Goal: Find specific page/section: Find specific page/section

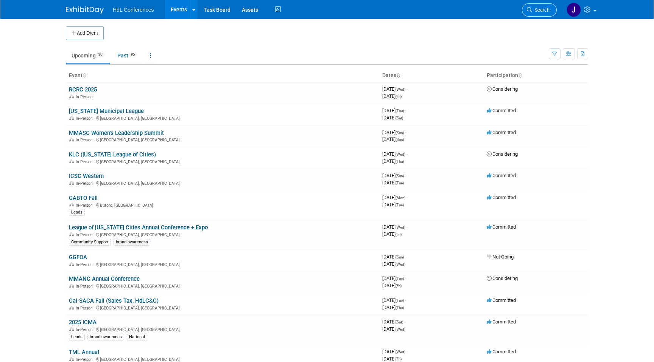
click at [545, 14] on link "Search" at bounding box center [539, 9] width 35 height 13
click at [541, 14] on link "Search" at bounding box center [539, 9] width 35 height 13
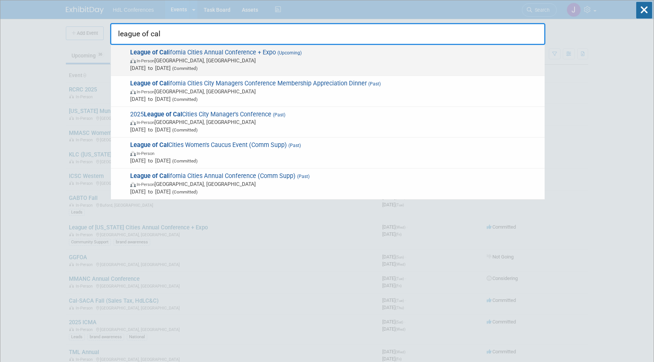
type input "league of cal"
click at [222, 53] on span "League of Cal ifornia Cities Annual Conference + Expo (Upcoming) In-Person Long…" at bounding box center [334, 60] width 413 height 23
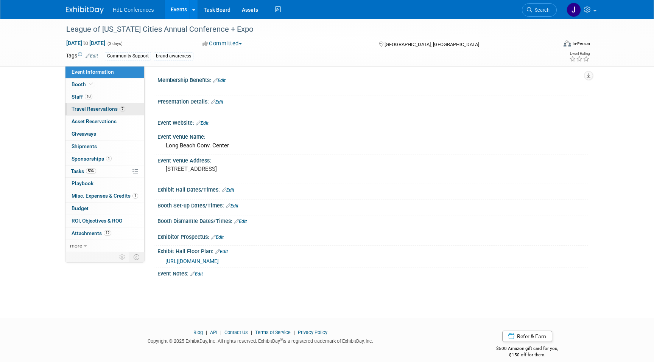
click at [86, 107] on span "Travel Reservations 7" at bounding box center [99, 109] width 54 height 6
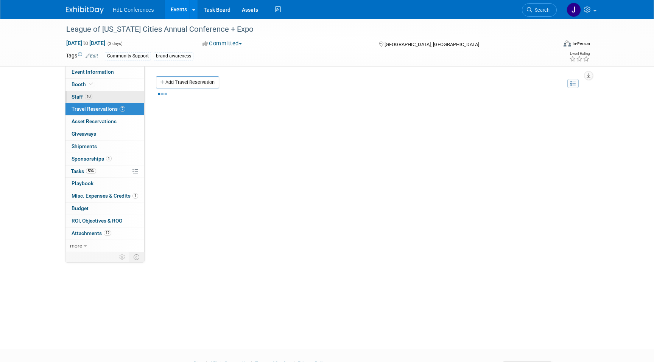
click at [86, 98] on span "10" at bounding box center [89, 97] width 8 height 6
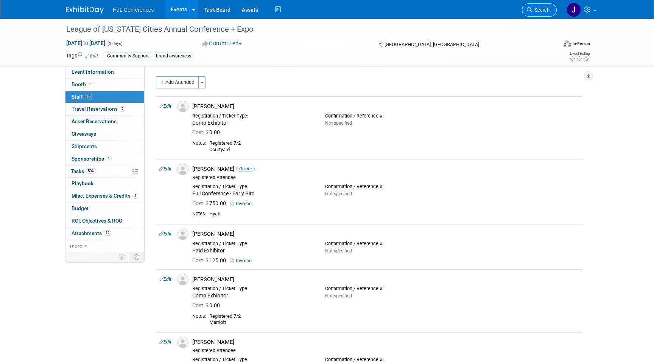
click at [531, 9] on icon at bounding box center [529, 9] width 5 height 5
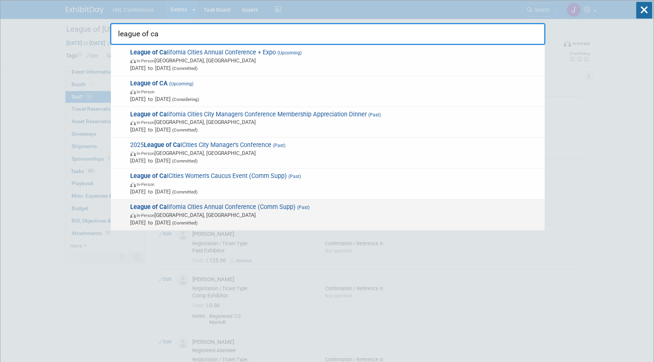
type input "league of ca"
click at [261, 206] on span "League of Ca lifornia Cities Annual Conference (Comm Supp) (Past) In-Person Lon…" at bounding box center [334, 215] width 413 height 23
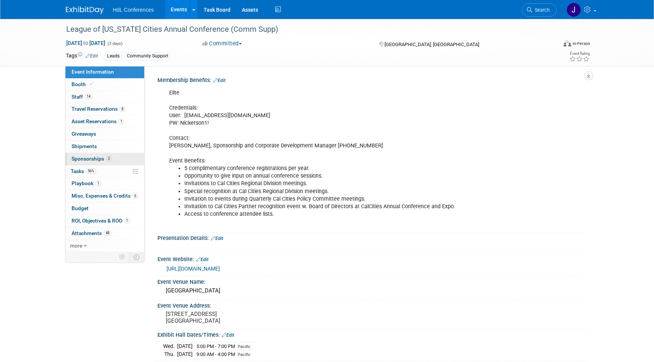
click at [108, 164] on link "2 Sponsorships 2" at bounding box center [104, 159] width 79 height 12
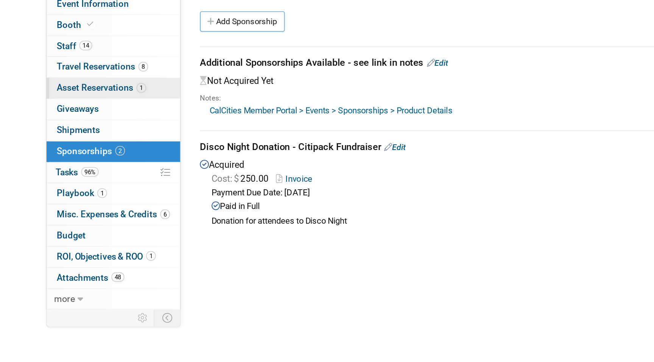
click at [103, 122] on span "Asset Reservations 1" at bounding box center [98, 121] width 53 height 6
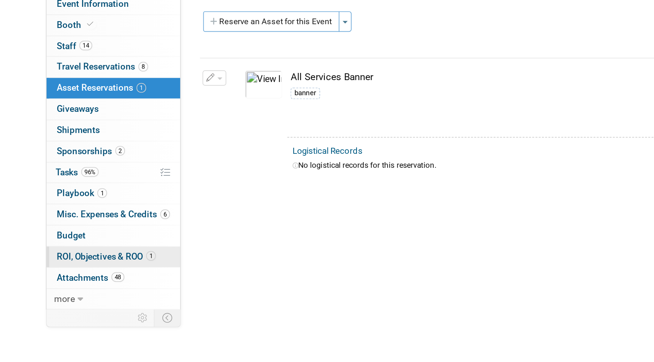
click at [107, 218] on span "ROI, Objectives & ROO 1" at bounding box center [101, 221] width 58 height 6
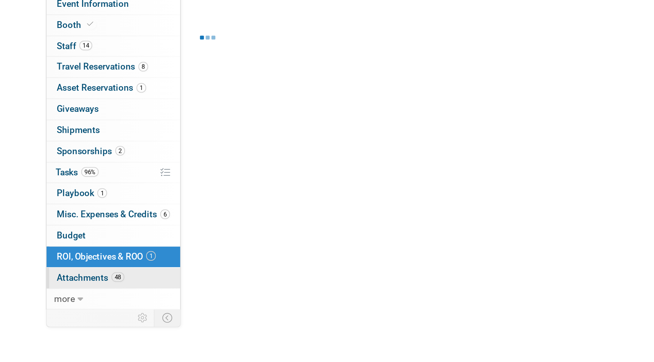
click at [108, 236] on span "48" at bounding box center [108, 233] width 8 height 6
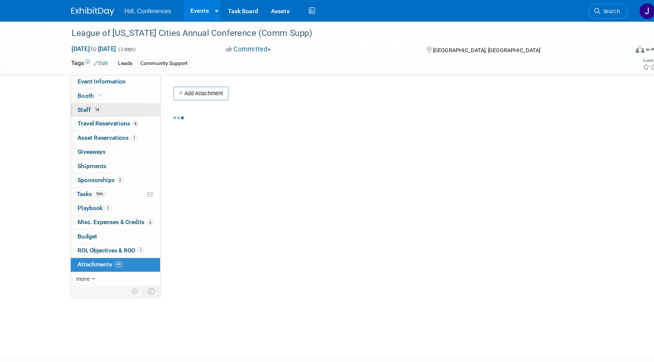
click at [93, 97] on link "14 Staff 14" at bounding box center [104, 97] width 79 height 12
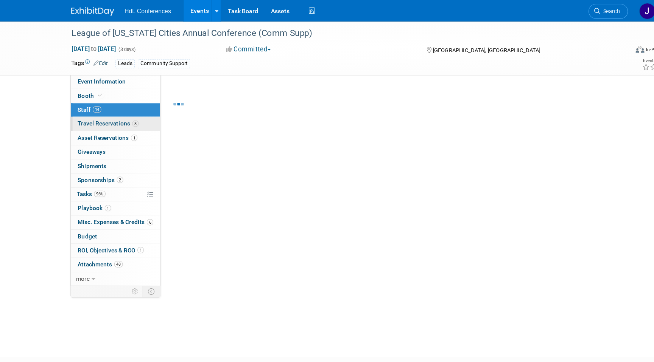
click at [110, 109] on span "Travel Reservations 8" at bounding box center [99, 109] width 54 height 6
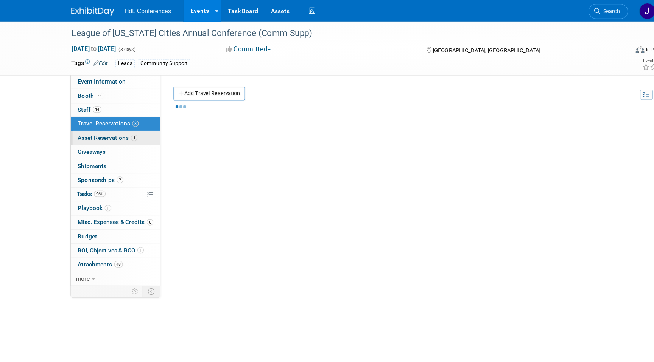
click at [114, 121] on span "Asset Reservations 1" at bounding box center [98, 121] width 53 height 6
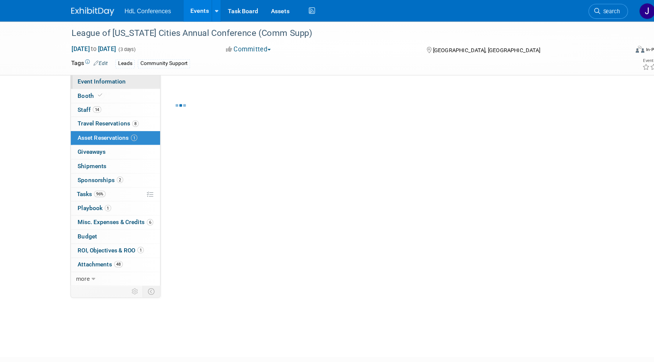
click at [103, 74] on span "Event Information" at bounding box center [93, 72] width 42 height 6
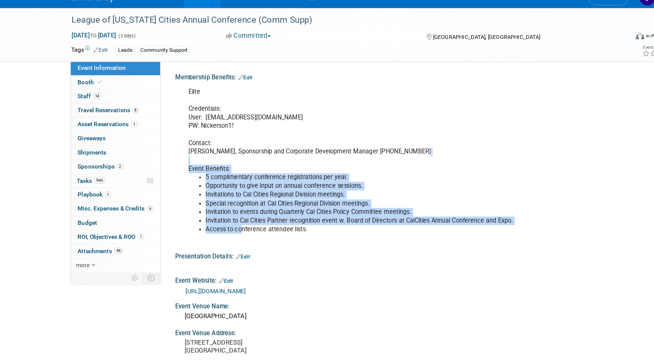
drag, startPoint x: 216, startPoint y: 157, endPoint x: 216, endPoint y: 218, distance: 60.5
click at [216, 218] on div "Elite Credentials: User: jpierce@hdlcompanies.com PW: Nickerson1! Contact: Mike…" at bounding box center [334, 158] width 341 height 144
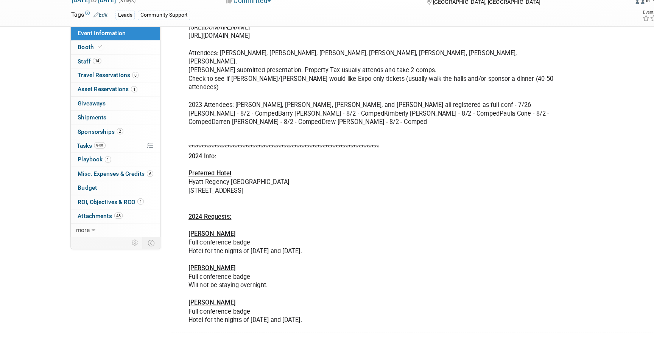
scroll to position [551, 0]
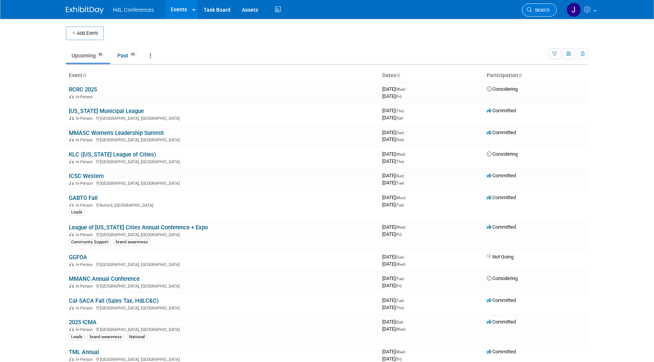
click at [530, 8] on icon at bounding box center [529, 9] width 5 height 5
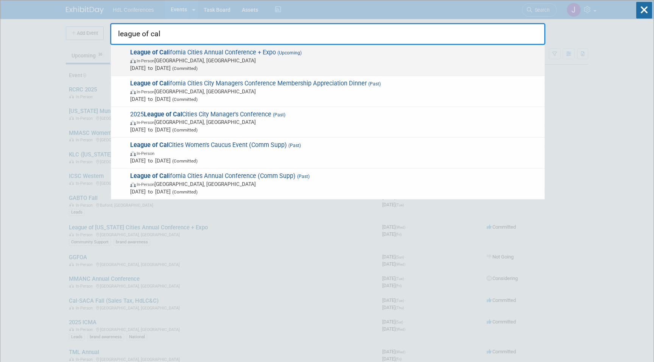
type input "league of cal"
click at [314, 55] on span "League of Cal ifornia Cities Annual Conference + Expo (Upcoming) In-Person Long…" at bounding box center [334, 60] width 413 height 23
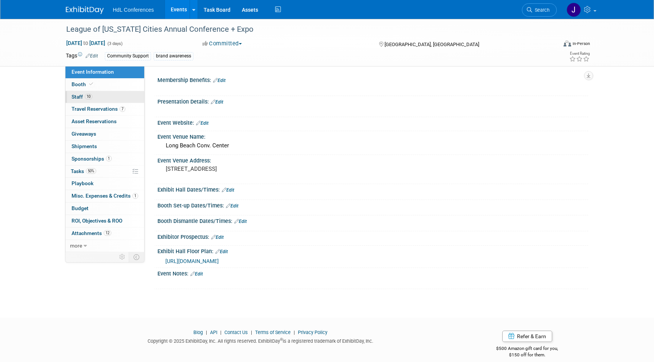
click at [89, 94] on span "10" at bounding box center [89, 97] width 8 height 6
